Goal: Find specific page/section: Find specific page/section

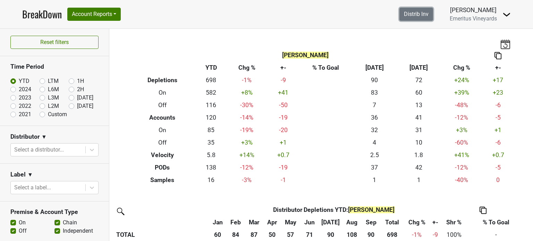
click at [416, 18] on link "Distrib Inv" at bounding box center [417, 14] width 34 height 13
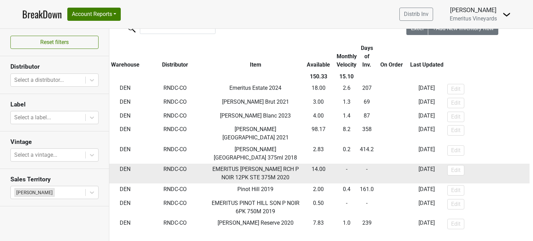
scroll to position [35, 0]
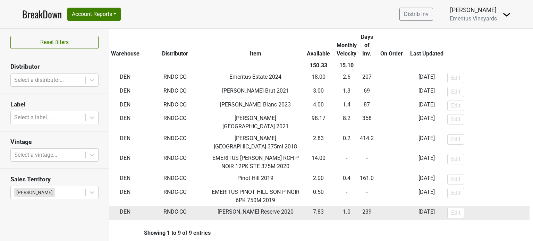
drag, startPoint x: 370, startPoint y: 153, endPoint x: 261, endPoint y: 202, distance: 119.4
click at [261, 209] on span "Wesley's Reserve 2020" at bounding box center [256, 212] width 76 height 7
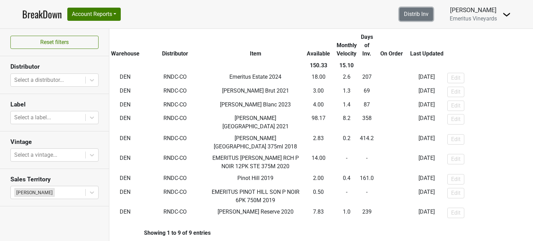
click at [406, 18] on link "Distrib Inv" at bounding box center [417, 14] width 34 height 13
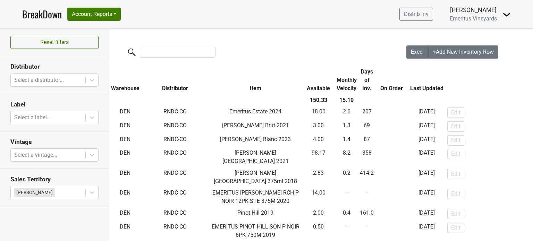
click at [508, 15] on img at bounding box center [507, 14] width 8 height 8
click at [499, 27] on link "Control Center" at bounding box center [483, 28] width 55 height 11
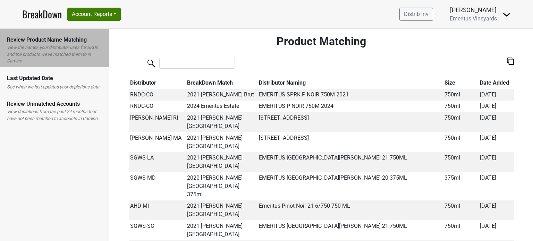
click at [507, 14] on img at bounding box center [507, 14] width 8 height 8
click at [493, 28] on link "Control Center" at bounding box center [483, 28] width 55 height 11
click at [117, 15] on button "Account Reports" at bounding box center [93, 14] width 53 height 13
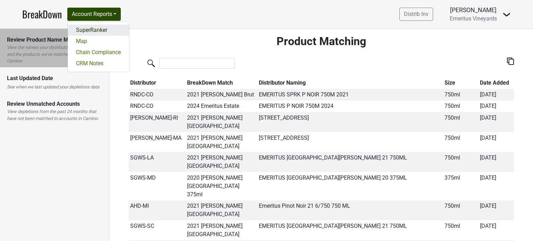
click at [89, 32] on link "SuperRanker" at bounding box center [98, 30] width 61 height 11
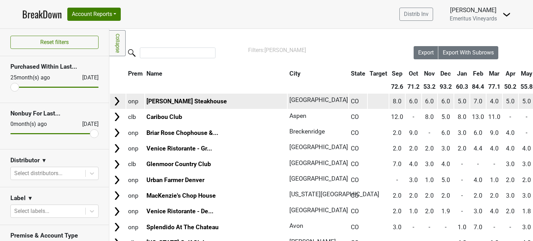
click at [117, 101] on img at bounding box center [117, 101] width 10 height 10
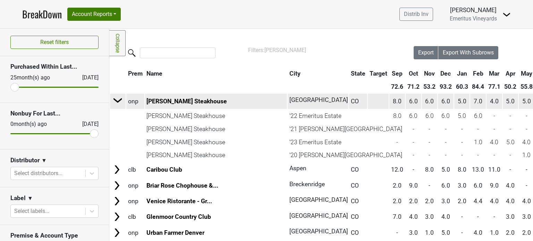
click at [116, 102] on img at bounding box center [118, 100] width 10 height 10
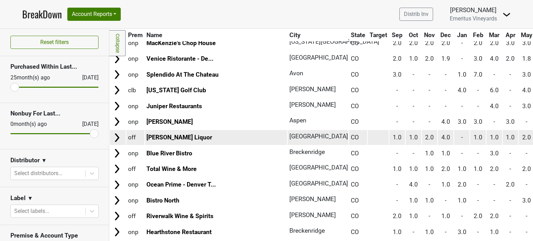
scroll to position [69, 0]
